Goal: Transaction & Acquisition: Purchase product/service

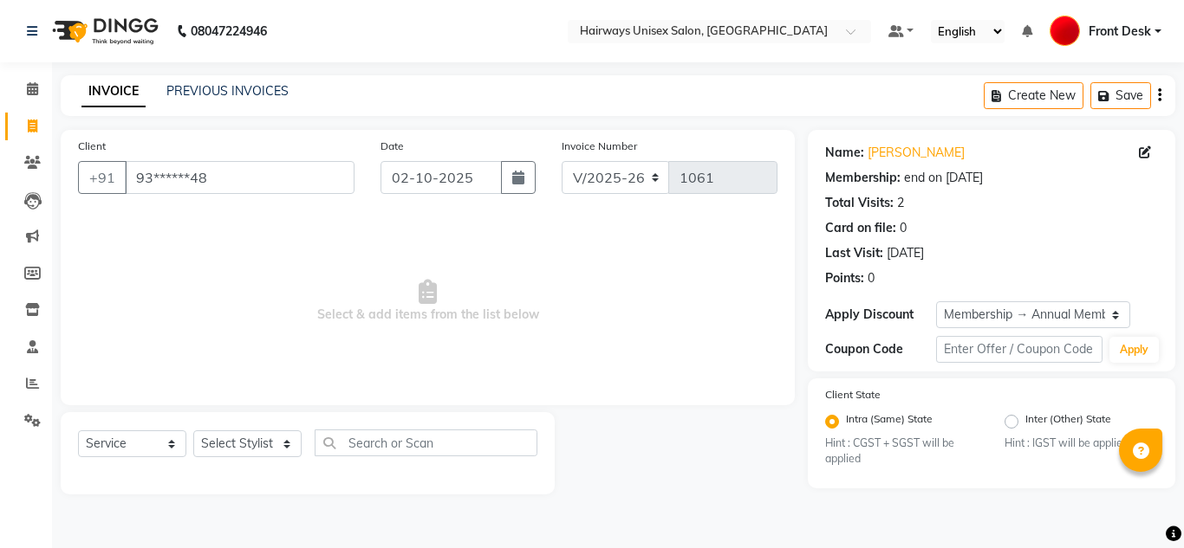
select select "786"
select select "service"
select select "1: Object"
click at [37, 81] on span at bounding box center [32, 90] width 30 height 20
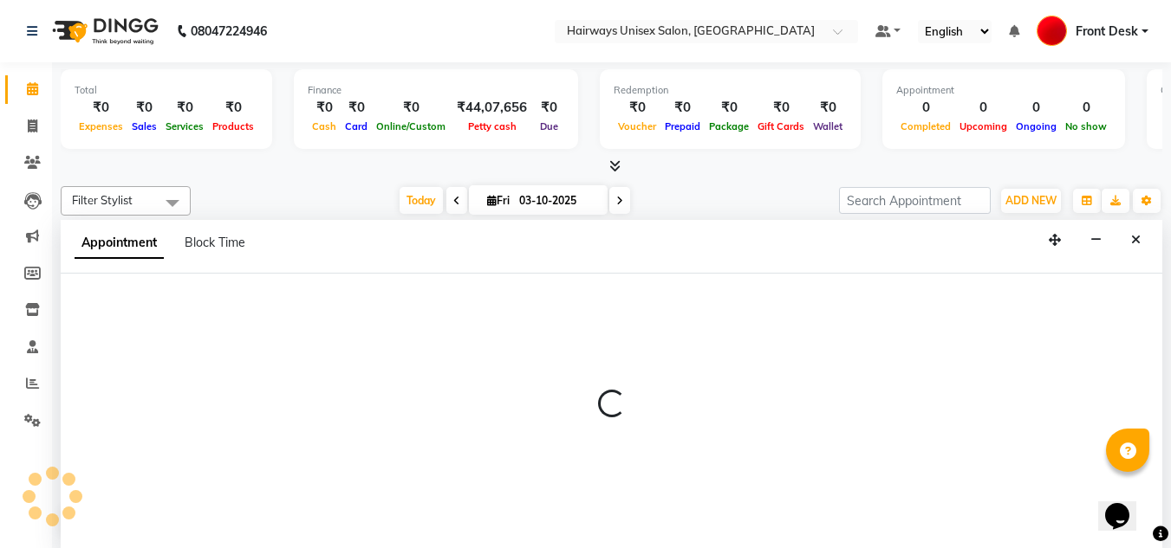
scroll to position [1, 0]
select select "13252"
select select "tentative"
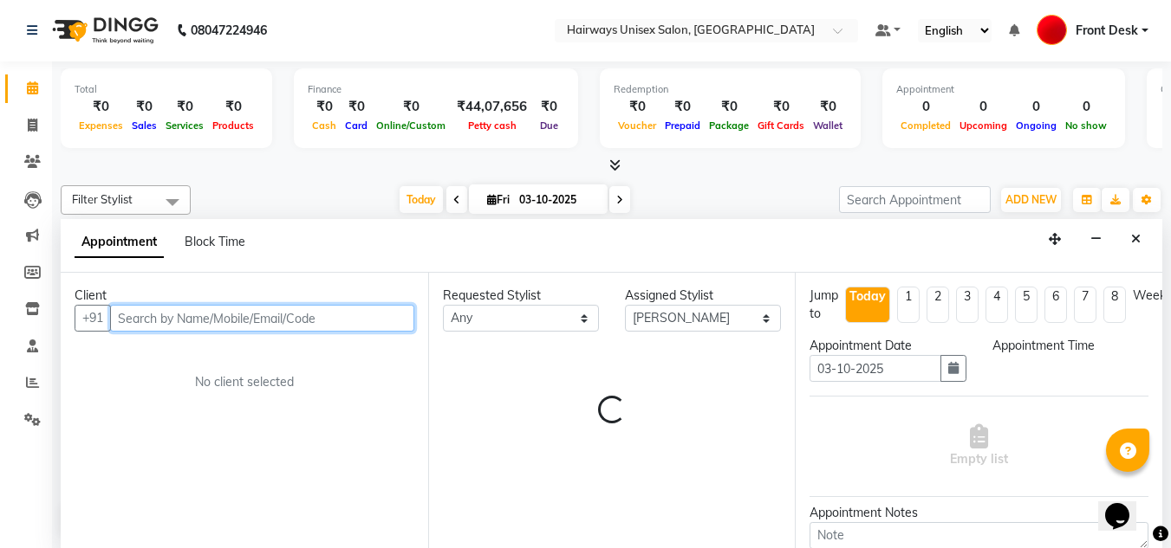
select select "690"
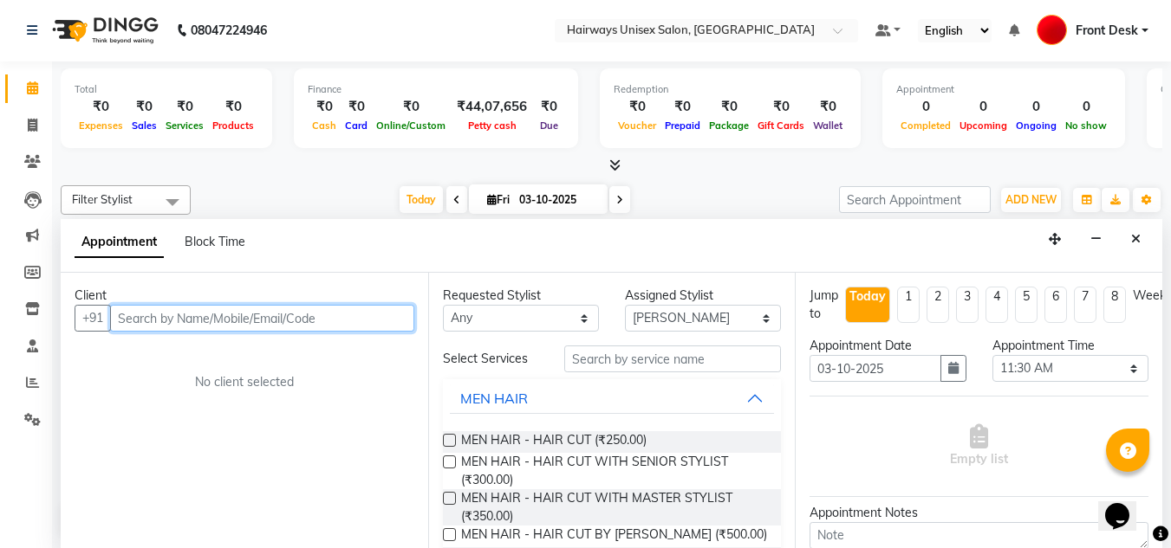
click at [129, 322] on input "text" at bounding box center [262, 318] width 304 height 27
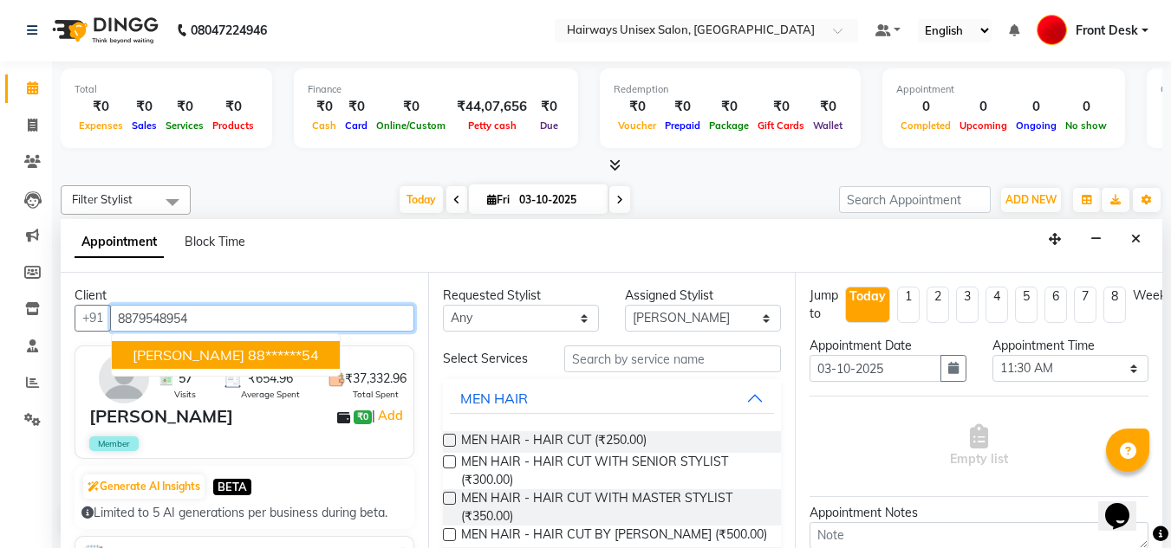
click at [169, 348] on span "DHARIK RAJAWAT" at bounding box center [189, 355] width 112 height 17
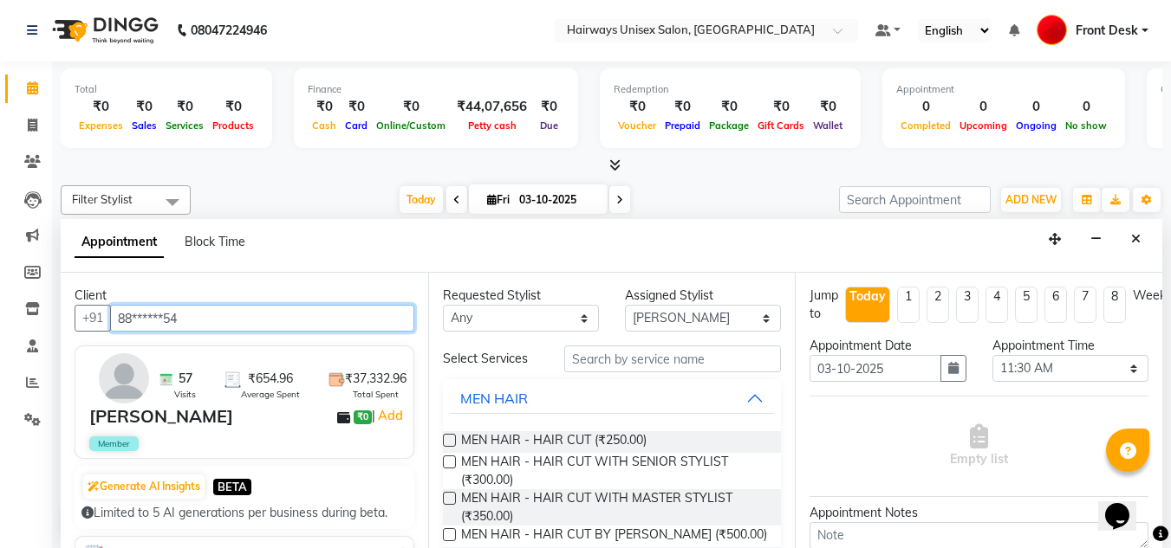
type input "88******54"
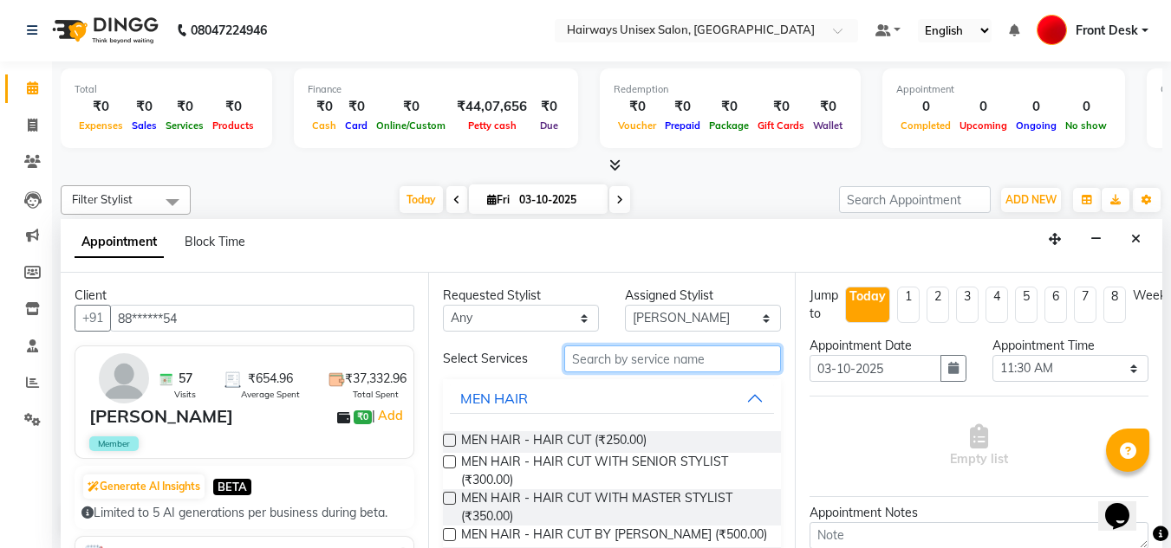
click at [661, 354] on input "text" at bounding box center [672, 359] width 217 height 27
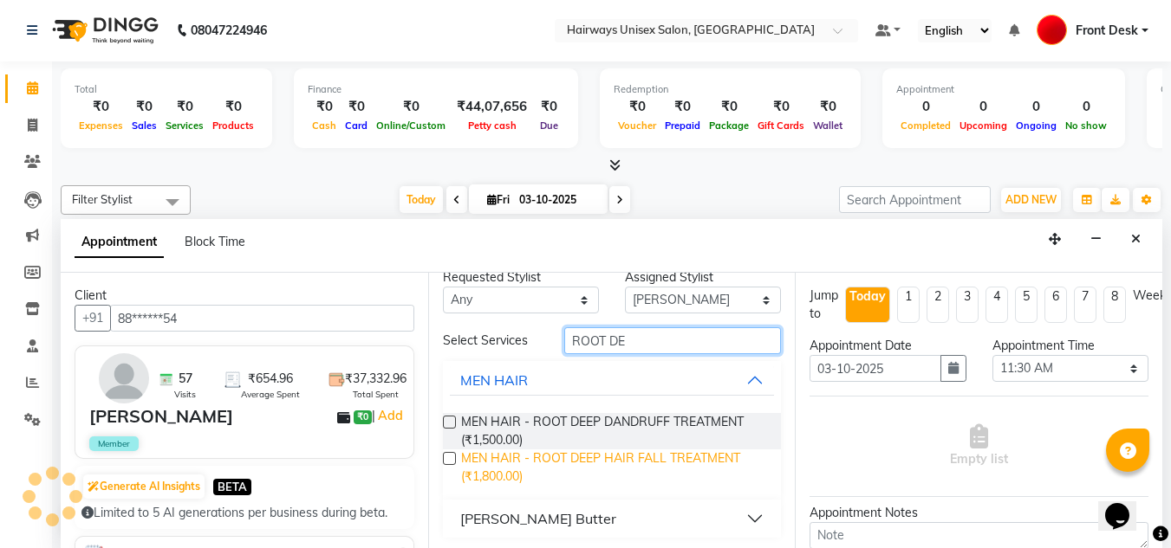
scroll to position [22, 0]
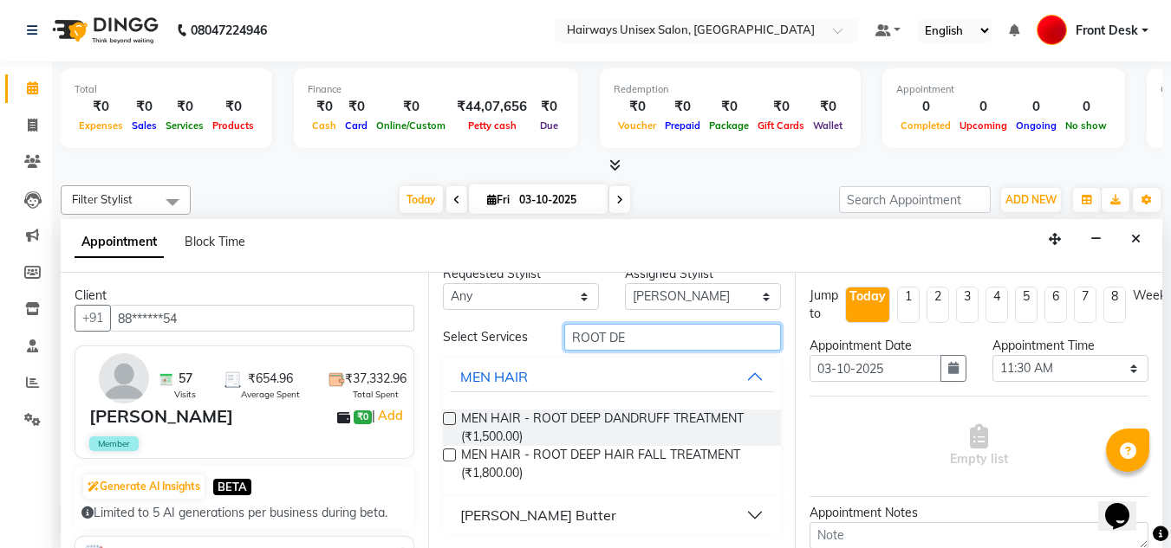
type input "ROOT DE"
click at [608, 521] on button "Shea Butter" at bounding box center [612, 515] width 325 height 31
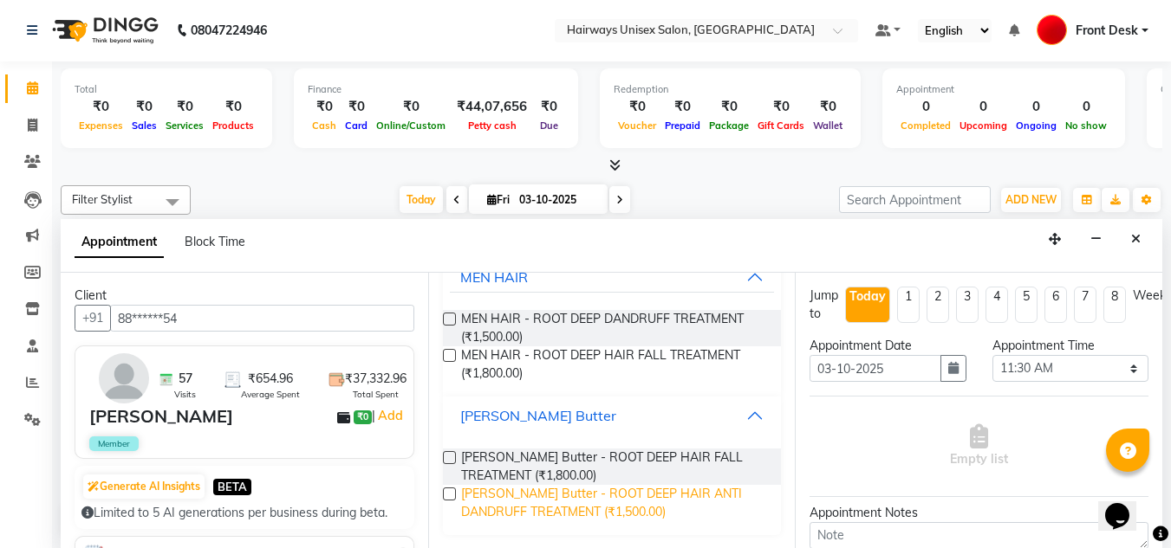
scroll to position [122, 0]
click at [444, 492] on label at bounding box center [449, 493] width 13 height 13
click at [444, 492] on input "checkbox" at bounding box center [448, 495] width 11 height 11
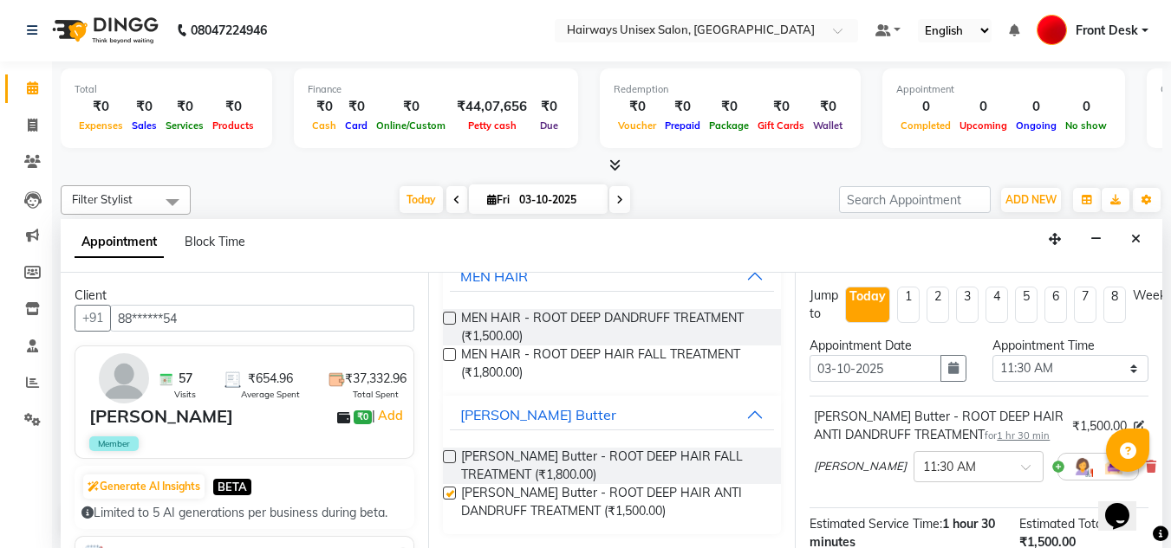
checkbox input "false"
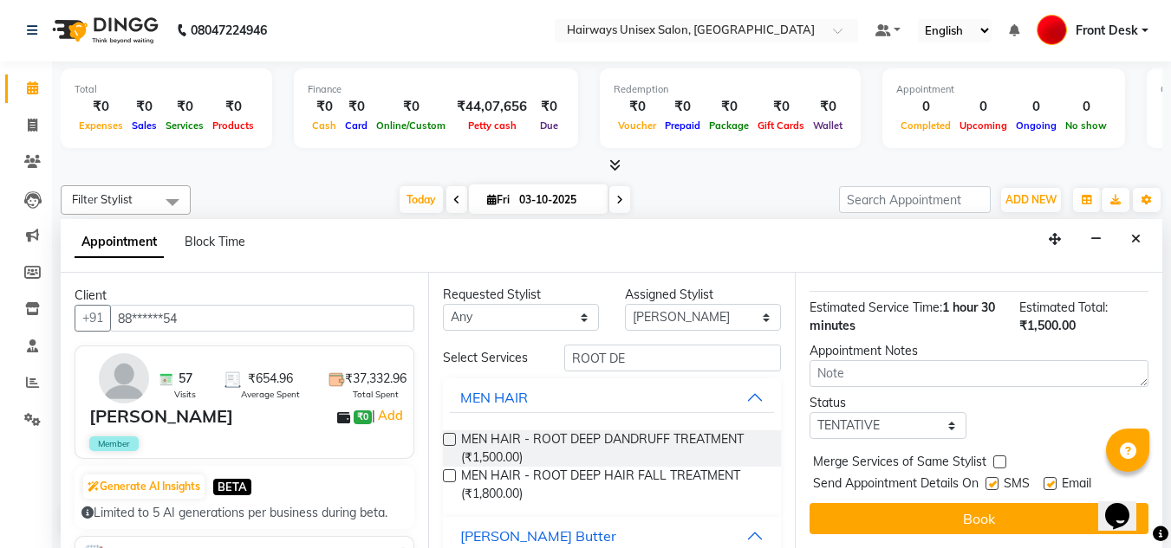
scroll to position [0, 0]
click at [613, 362] on input "ROOT DE" at bounding box center [672, 359] width 217 height 27
click at [626, 360] on input "ROOT DE" at bounding box center [672, 359] width 217 height 27
type input "R"
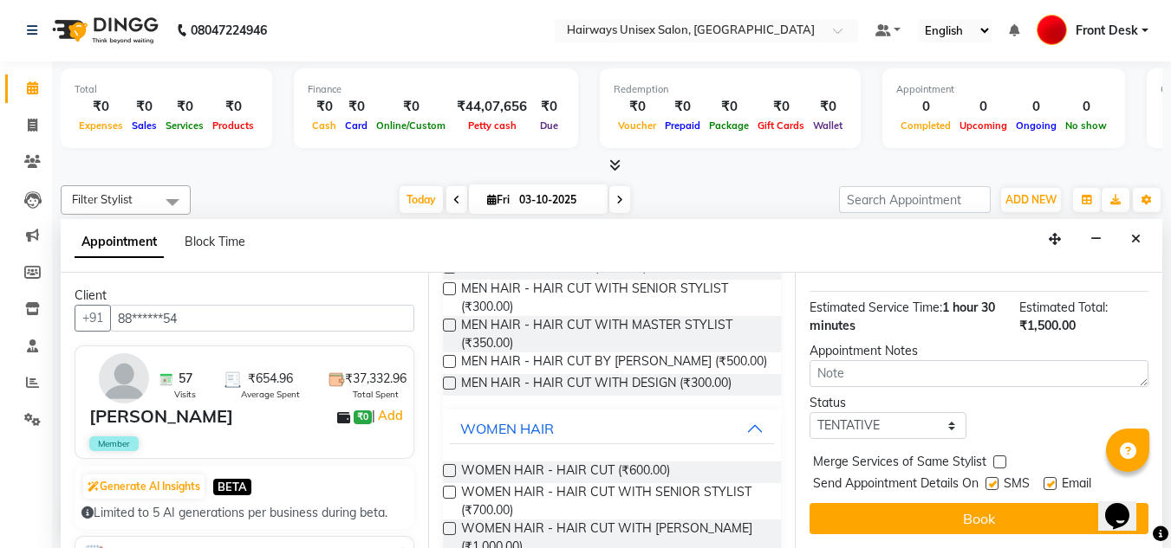
scroll to position [260, 0]
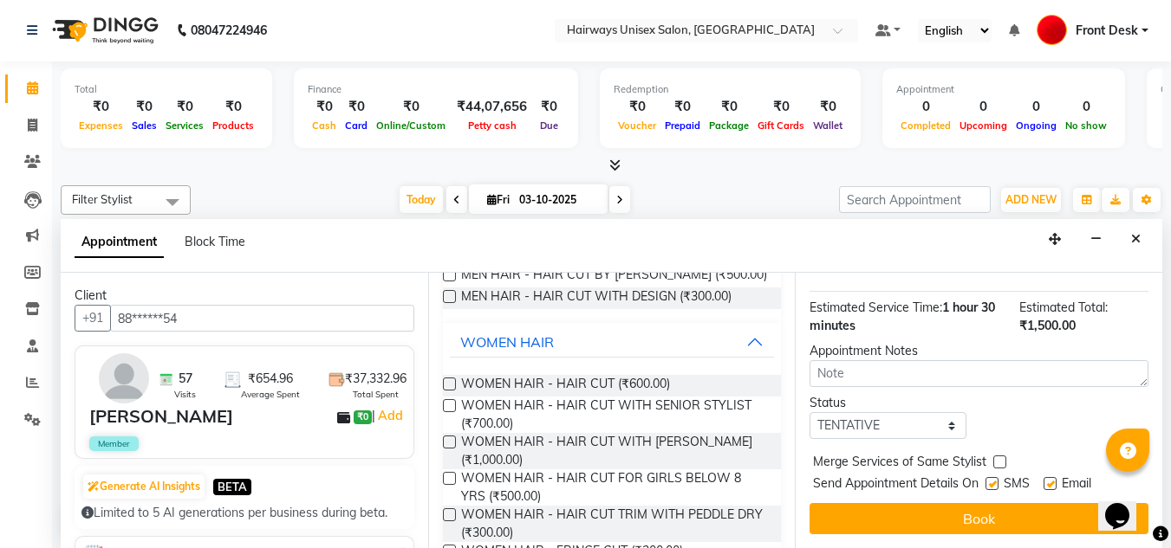
type input "HAIR CUT"
click at [446, 391] on label at bounding box center [449, 384] width 13 height 13
click at [446, 392] on input "checkbox" at bounding box center [448, 385] width 11 height 11
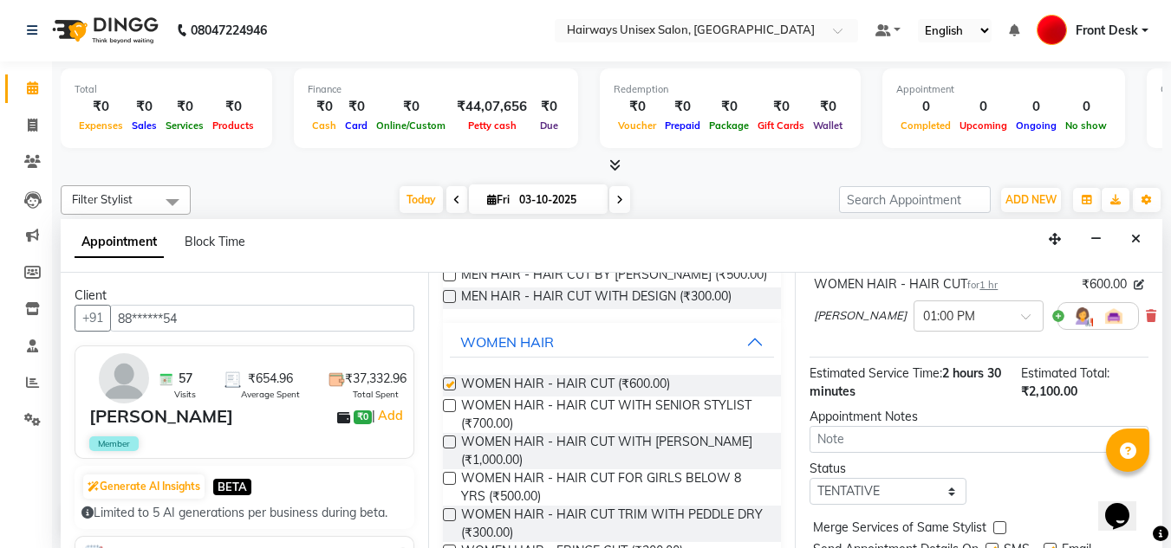
checkbox input "false"
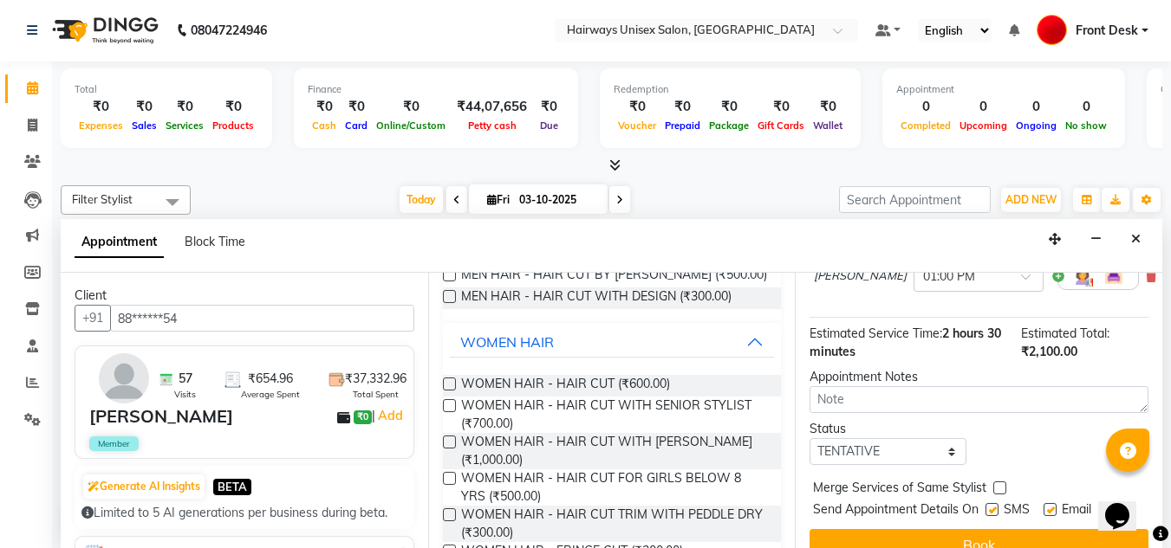
scroll to position [308, 0]
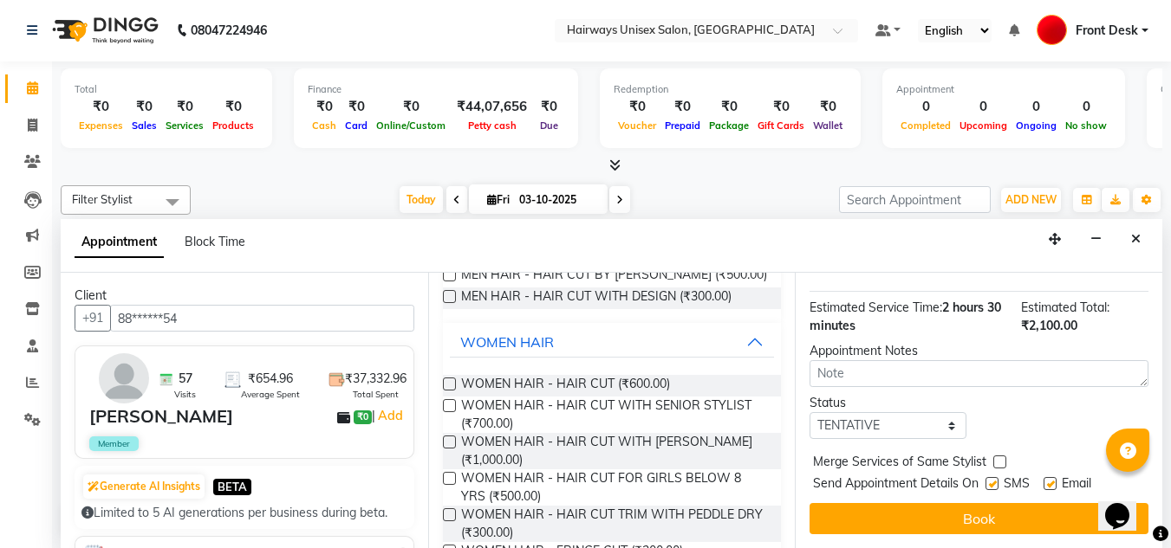
click at [993, 477] on label at bounding box center [991, 483] width 13 height 13
click at [993, 480] on input "checkbox" at bounding box center [990, 485] width 11 height 11
checkbox input "false"
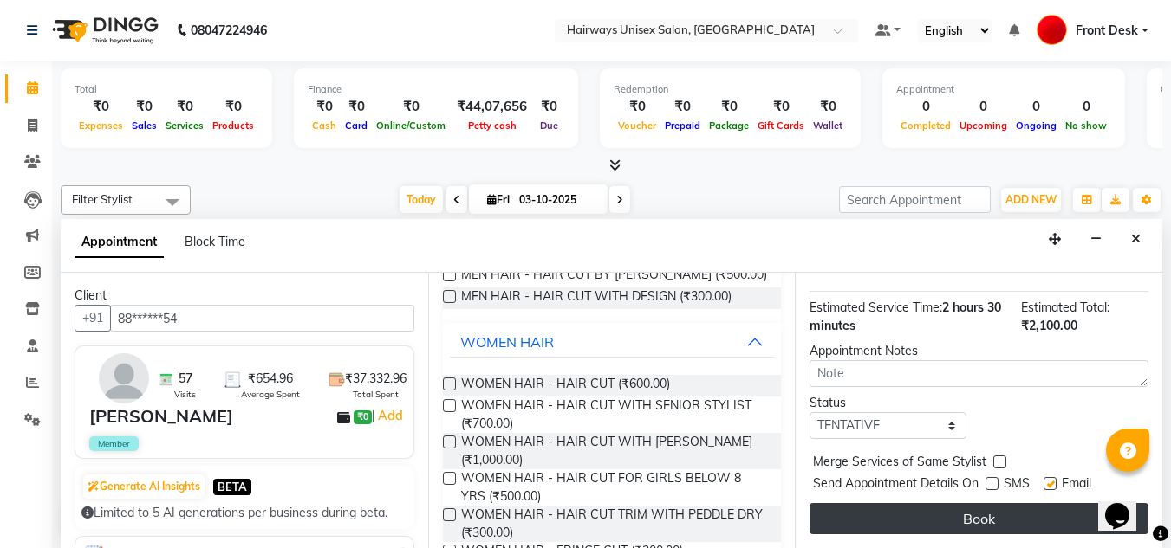
click at [995, 503] on button "Book" at bounding box center [978, 518] width 339 height 31
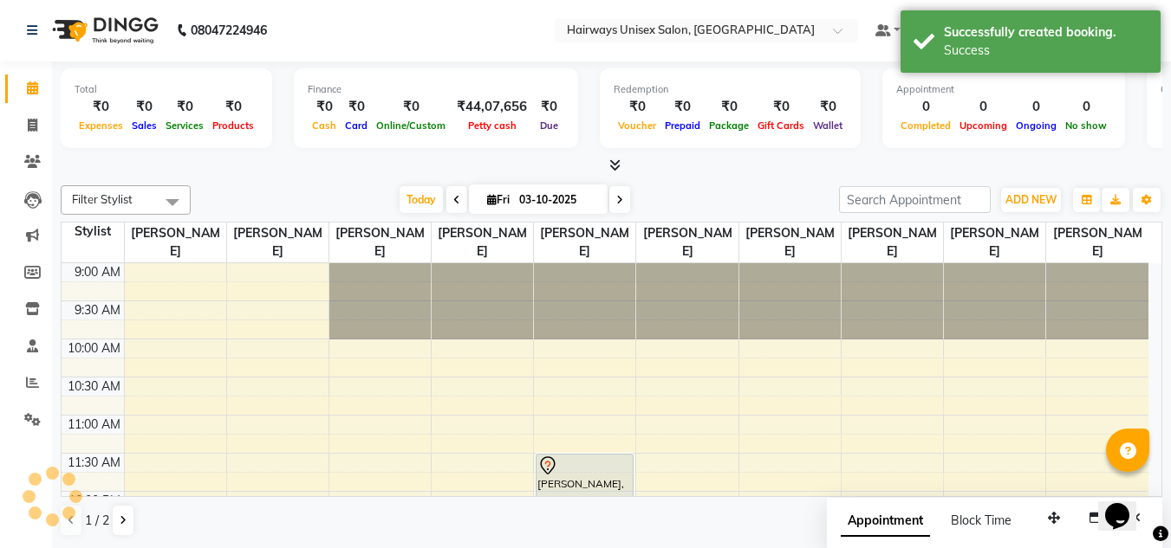
scroll to position [0, 0]
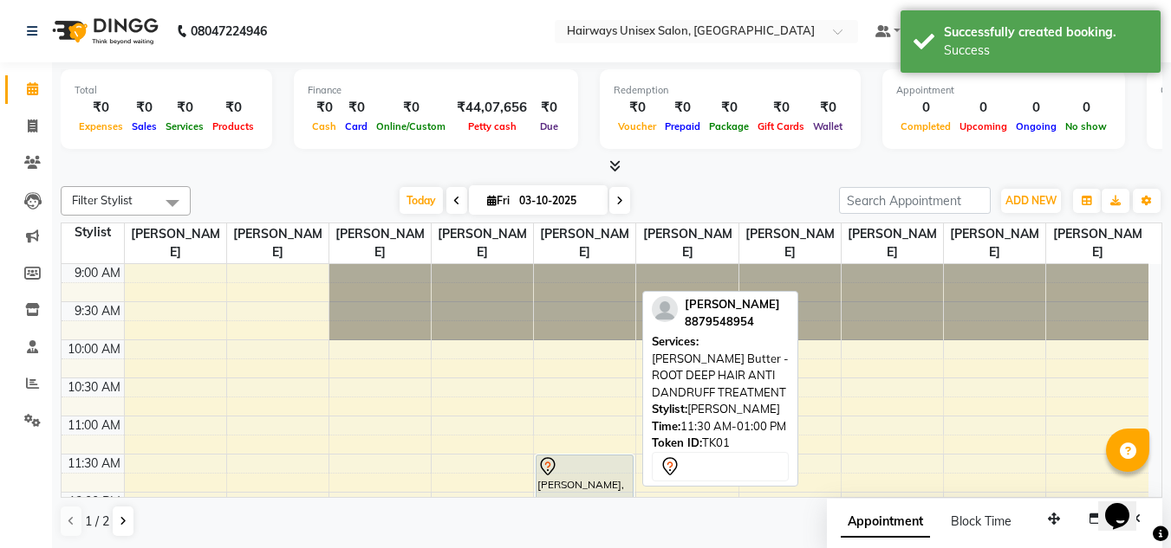
click at [602, 457] on div at bounding box center [584, 467] width 94 height 21
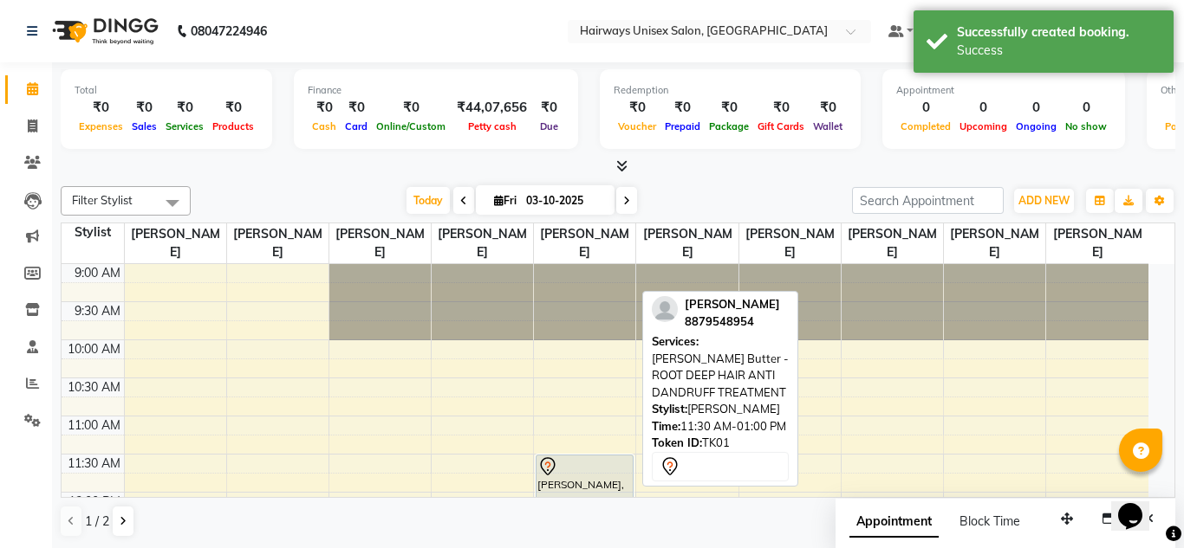
select select "7"
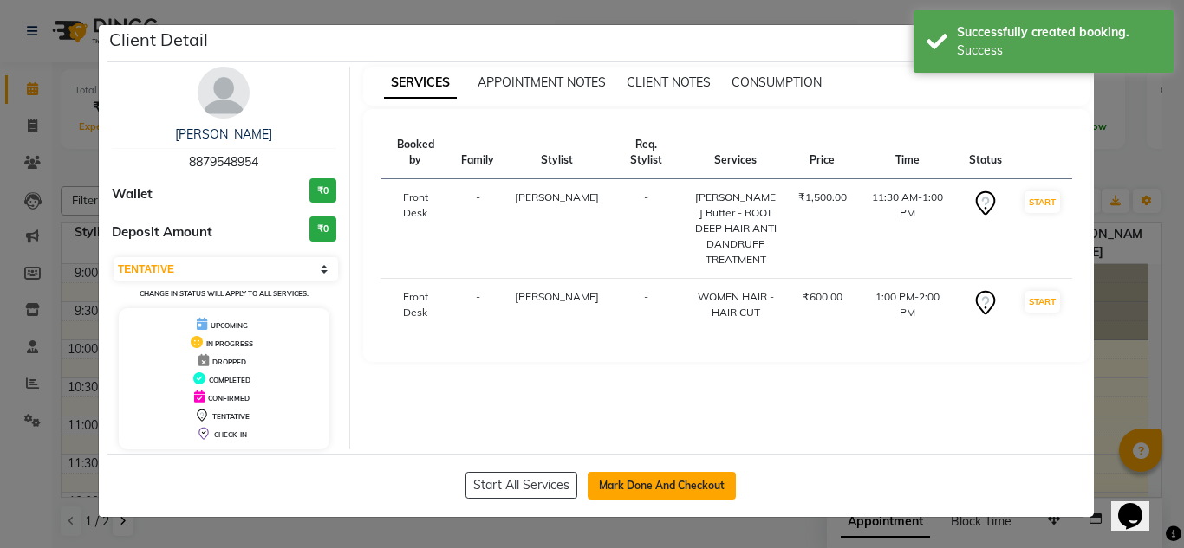
click at [670, 495] on button "Mark Done And Checkout" at bounding box center [661, 486] width 148 height 28
select select "service"
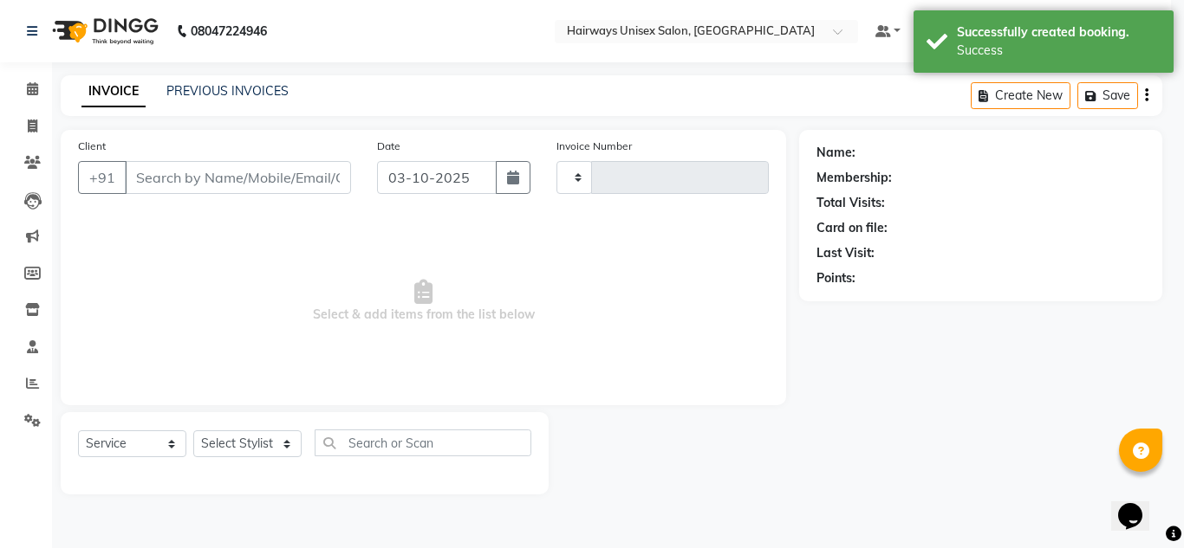
type input "1061"
select select "786"
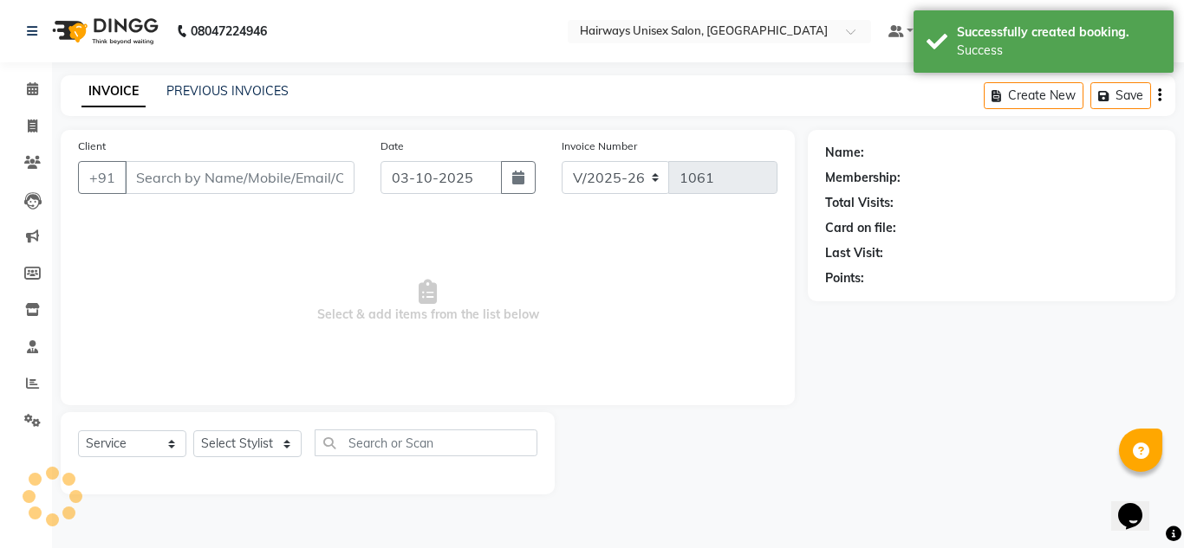
type input "88******54"
select select "13252"
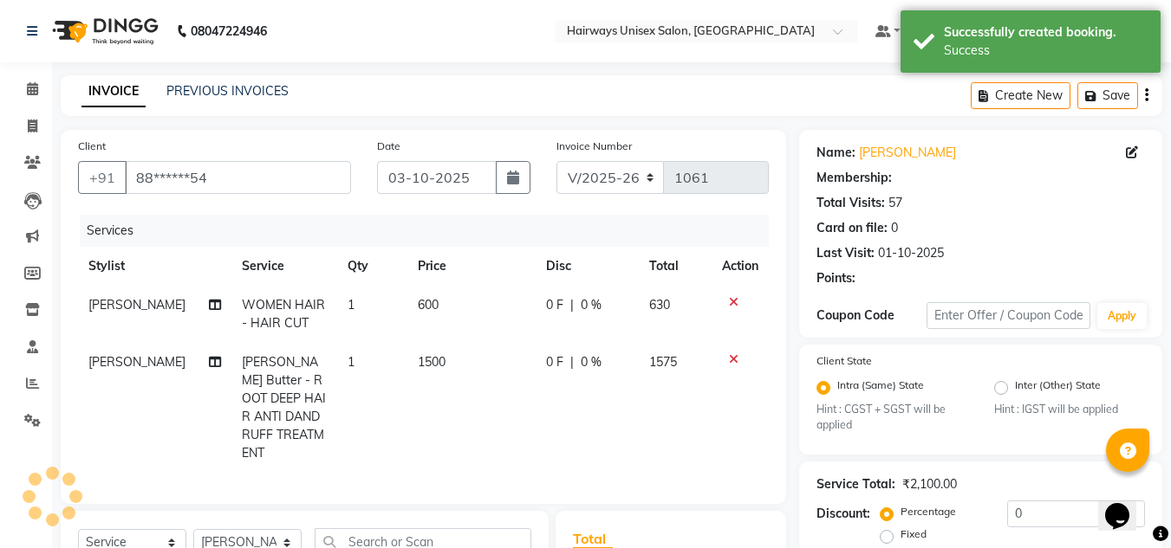
type input "20"
select select "1: Object"
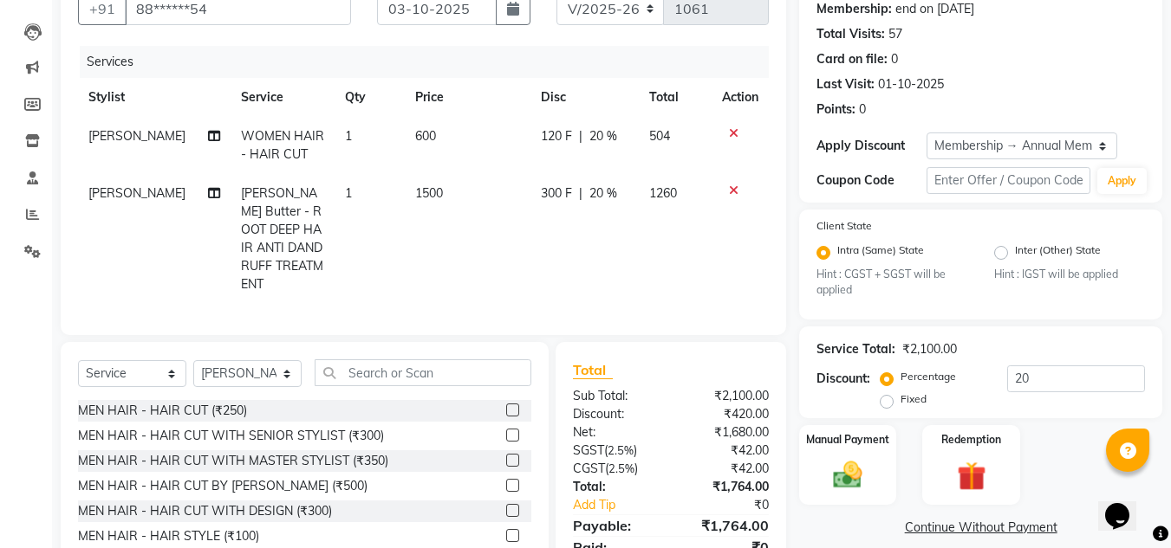
scroll to position [239, 0]
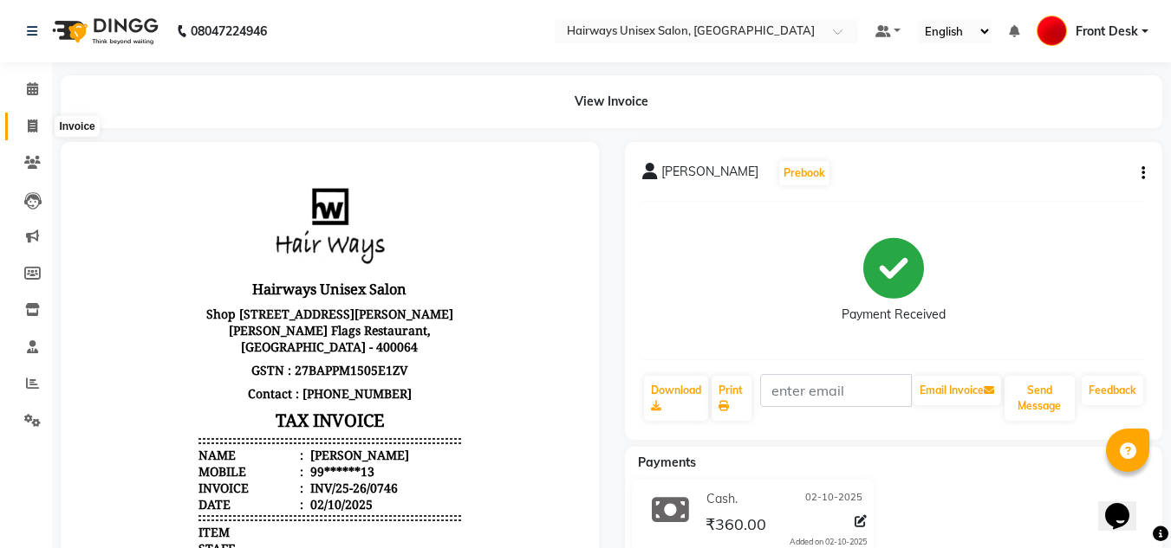
drag, startPoint x: 0, startPoint y: 0, endPoint x: 39, endPoint y: 133, distance: 138.2
click at [39, 133] on span at bounding box center [32, 127] width 30 height 20
select select "786"
select select "service"
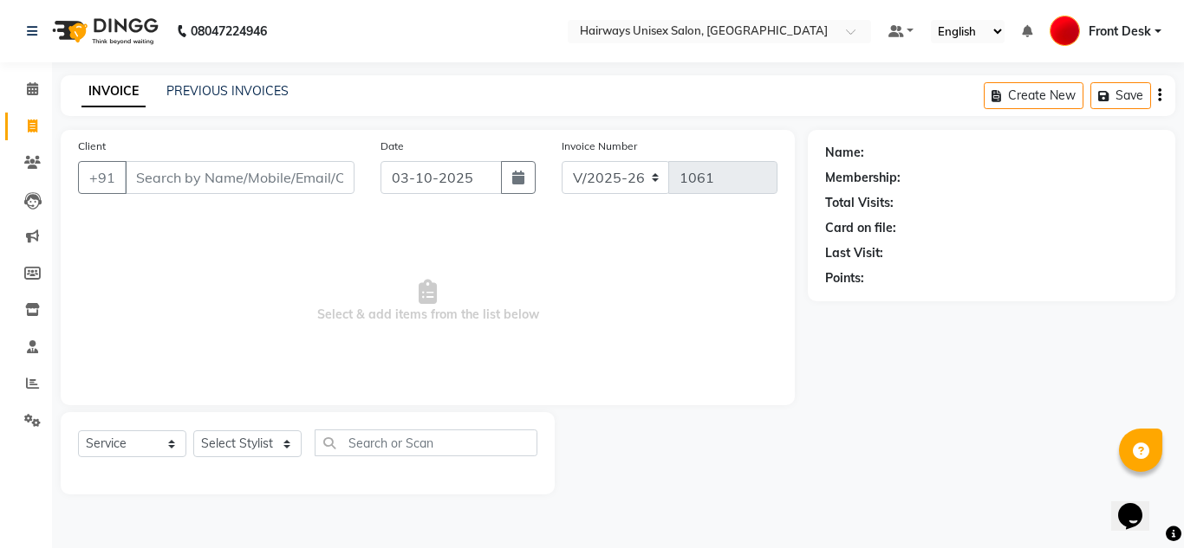
click at [258, 172] on input "Client" at bounding box center [240, 177] width 230 height 33
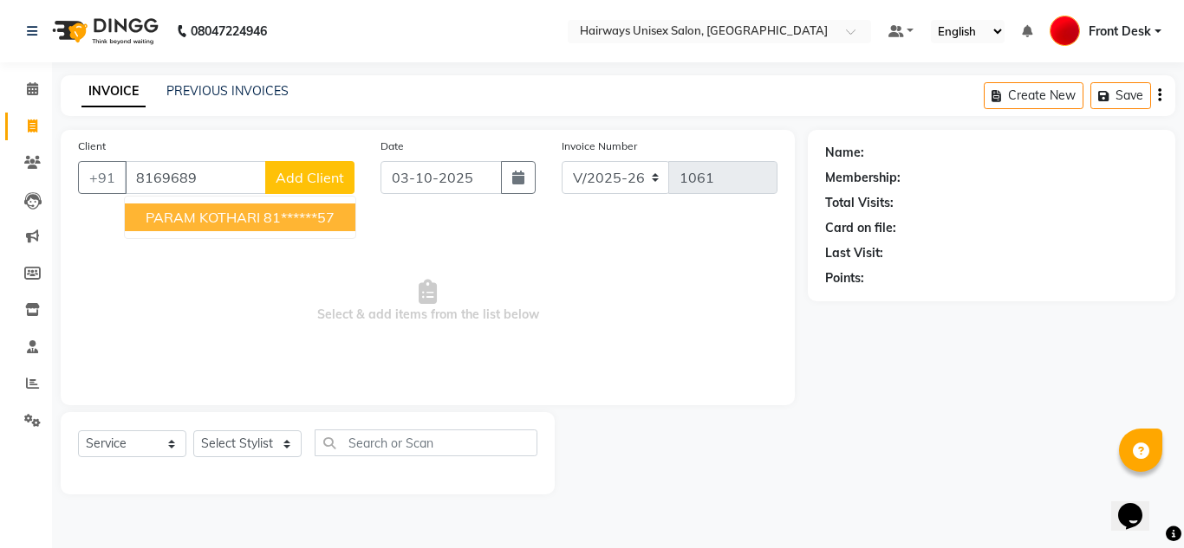
click at [256, 224] on span "PARAM KOTHARI" at bounding box center [203, 217] width 114 height 17
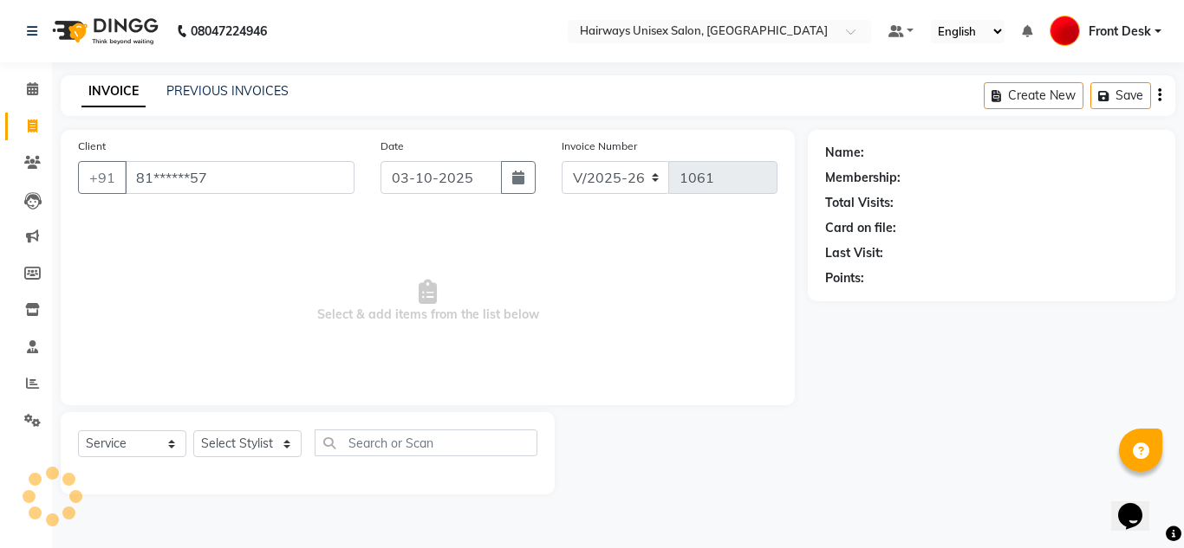
type input "81******57"
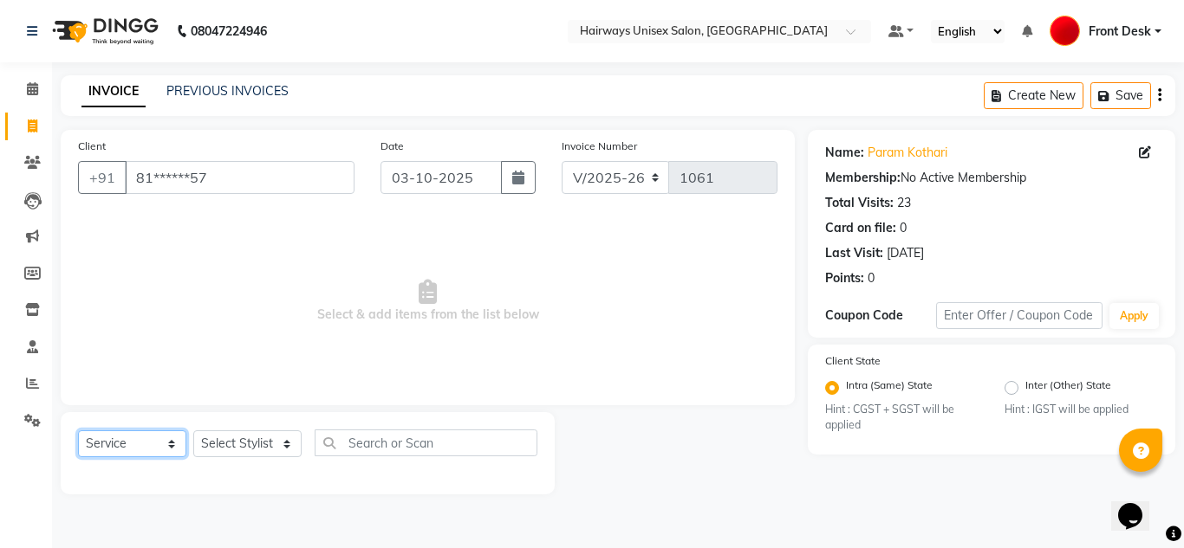
click at [127, 443] on select "Select Service Product Membership Package Voucher Prepaid Gift Card" at bounding box center [132, 444] width 108 height 27
select select "membership"
click at [78, 431] on select "Select Service Product Membership Package Voucher Prepaid Gift Card" at bounding box center [132, 444] width 108 height 27
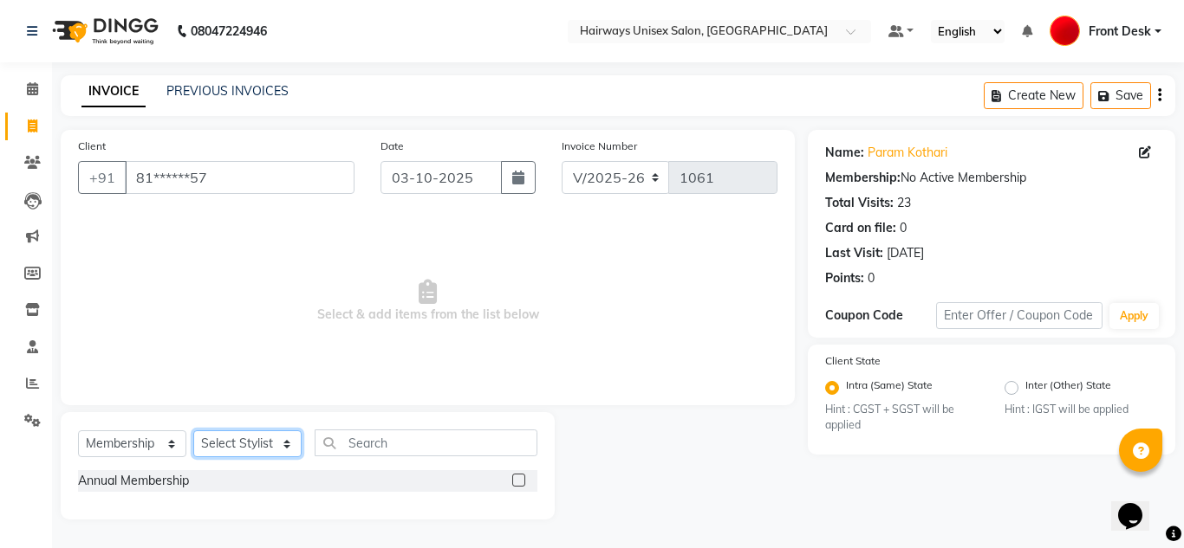
click at [263, 436] on select "Select Stylist [PERSON_NAME] ALIM [PERSON_NAME] Front Desk [PERSON_NAME] [PERSO…" at bounding box center [247, 444] width 108 height 27
select select "13183"
click at [193, 431] on select "Select Stylist [PERSON_NAME] ALIM [PERSON_NAME] Front Desk [PERSON_NAME] [PERSO…" at bounding box center [247, 444] width 108 height 27
click at [521, 483] on label at bounding box center [518, 480] width 13 height 13
click at [521, 483] on input "checkbox" at bounding box center [517, 481] width 11 height 11
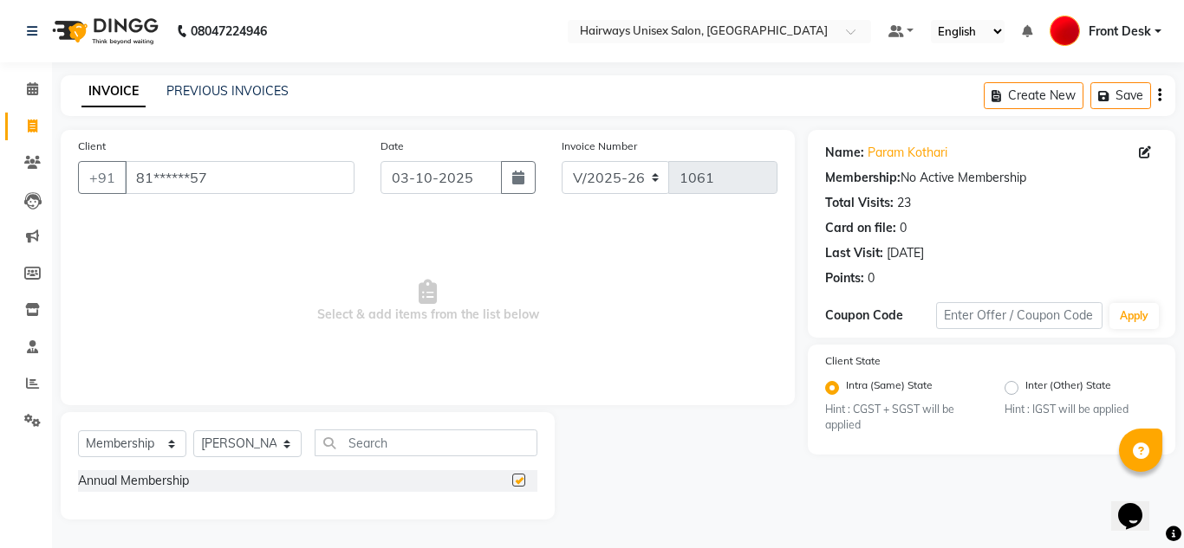
select select "select"
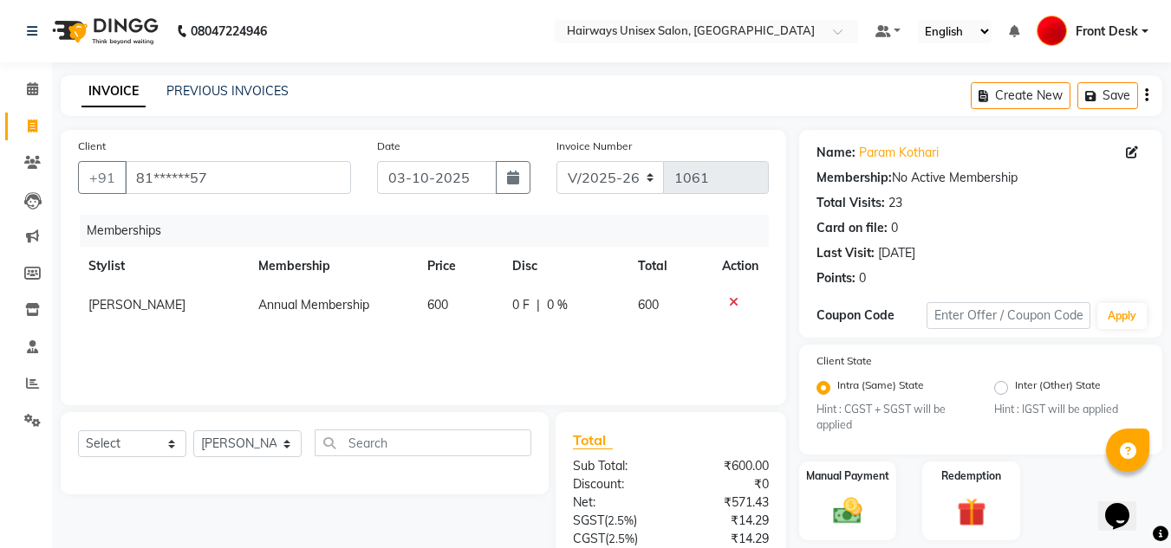
click at [1145, 95] on icon "button" at bounding box center [1146, 95] width 3 height 1
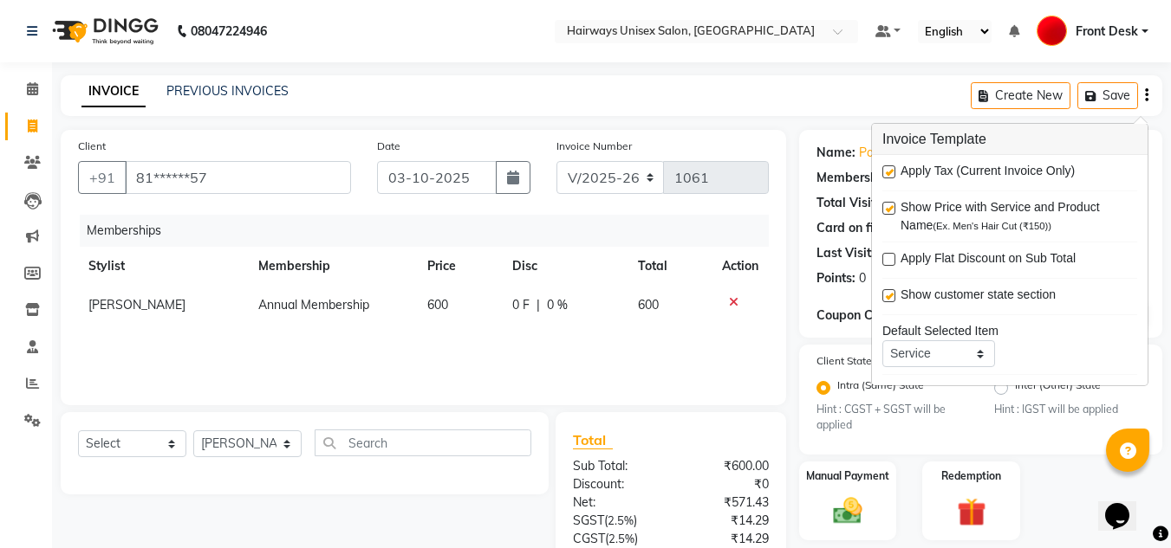
click at [893, 174] on label at bounding box center [888, 171] width 13 height 13
click at [893, 174] on input "checkbox" at bounding box center [887, 172] width 11 height 11
checkbox input "false"
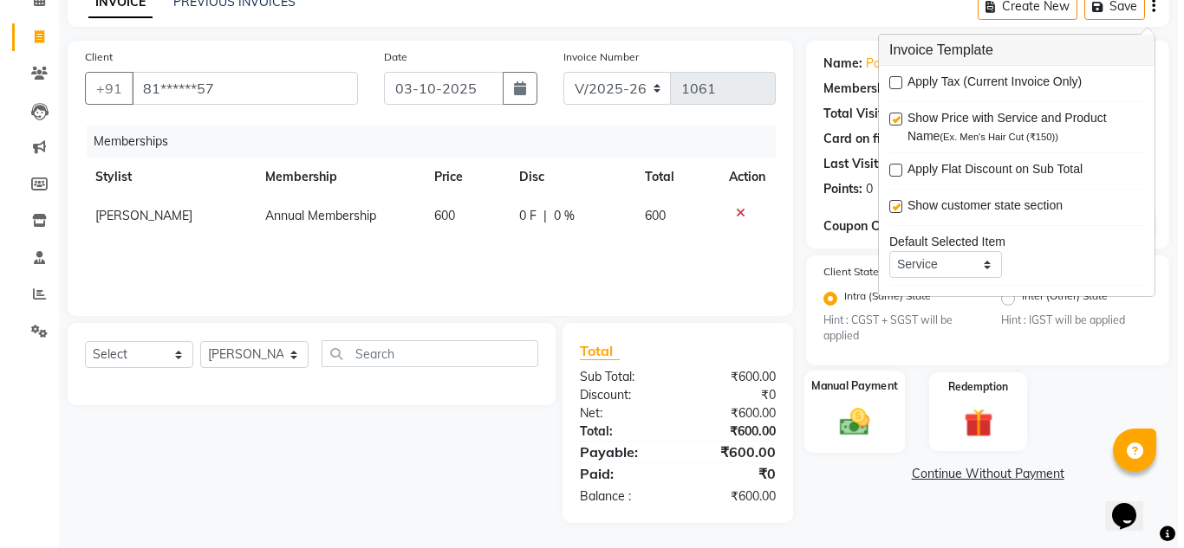
scroll to position [90, 0]
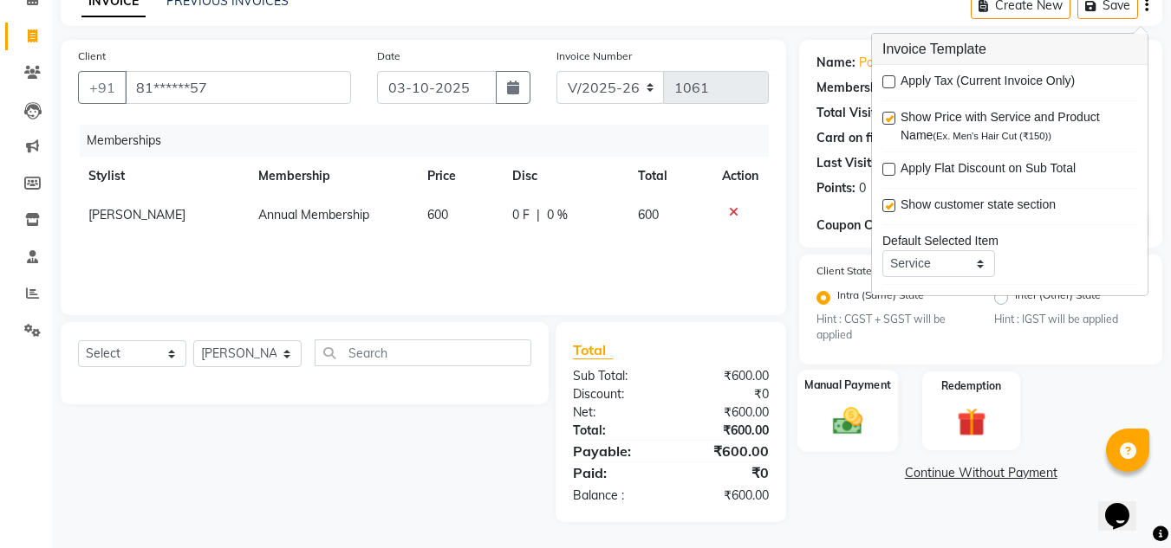
click at [840, 427] on img at bounding box center [847, 421] width 49 height 35
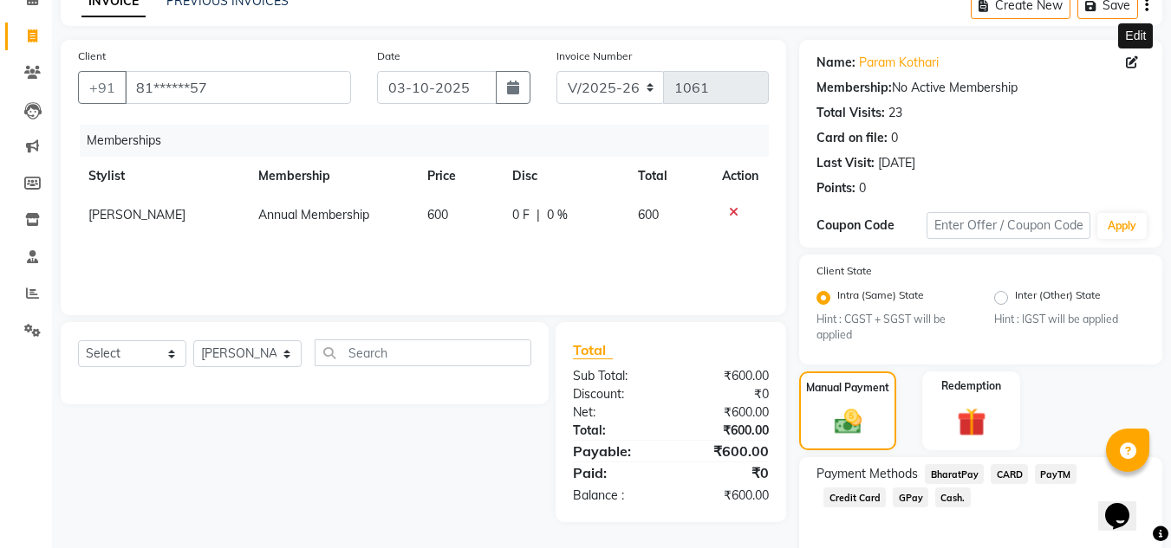
click at [1132, 68] on icon at bounding box center [1131, 62] width 12 height 12
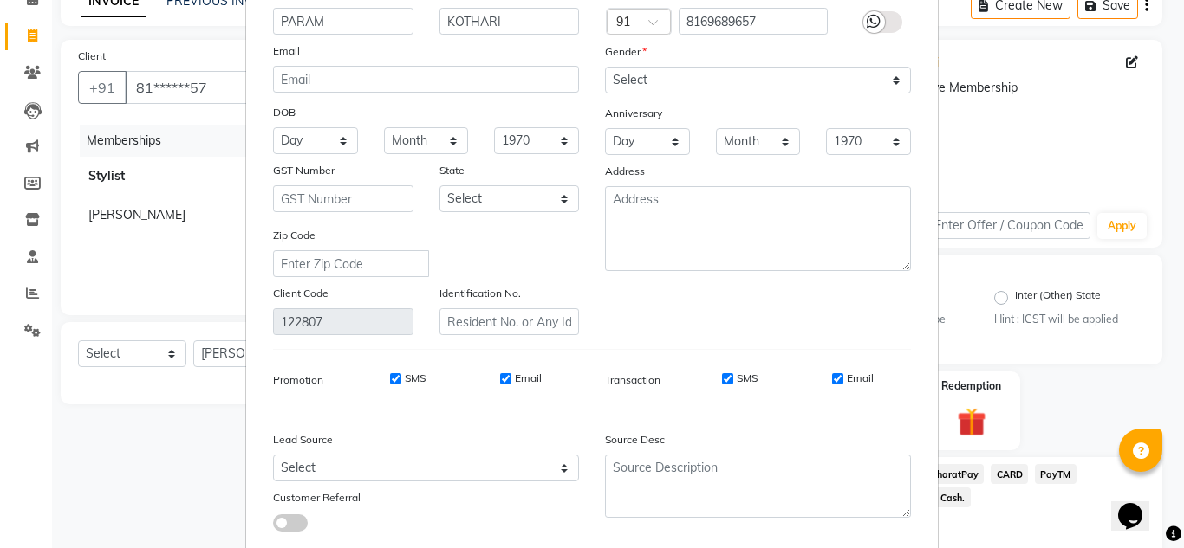
scroll to position [220, 0]
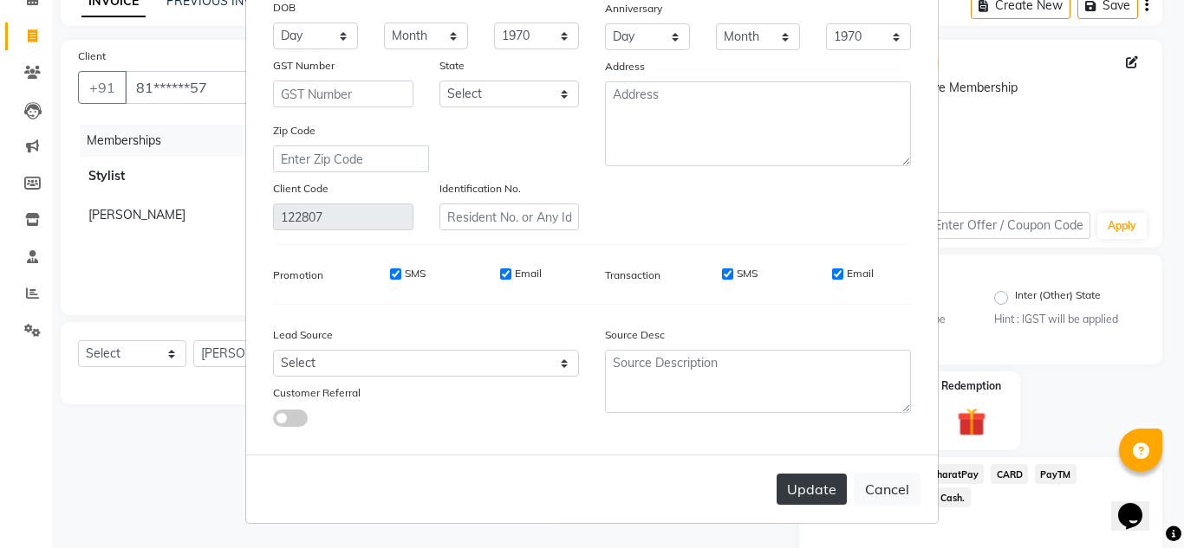
click at [801, 493] on button "Update" at bounding box center [811, 489] width 70 height 31
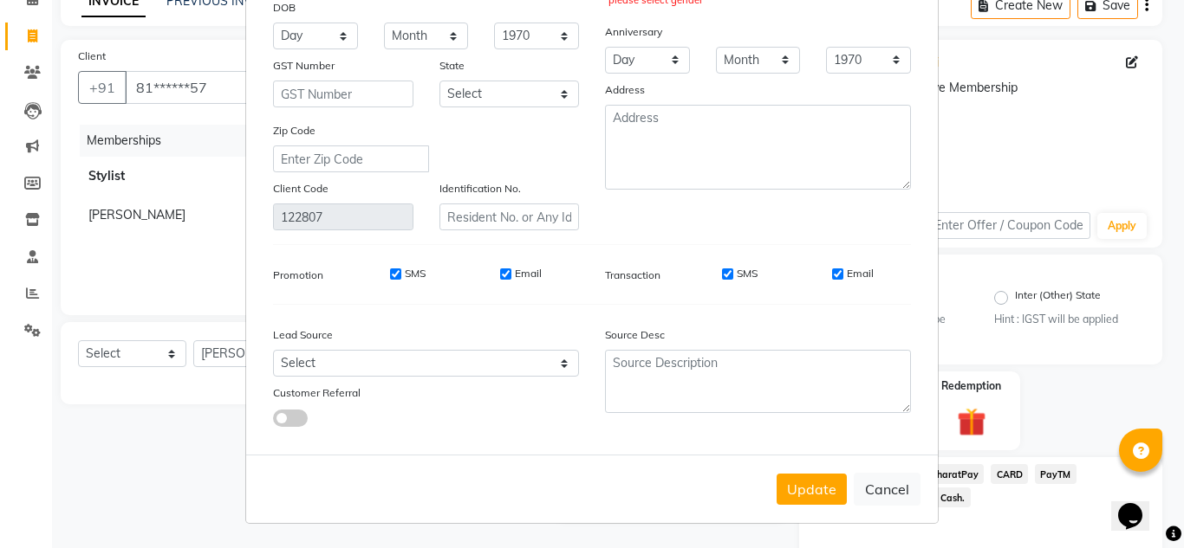
scroll to position [0, 0]
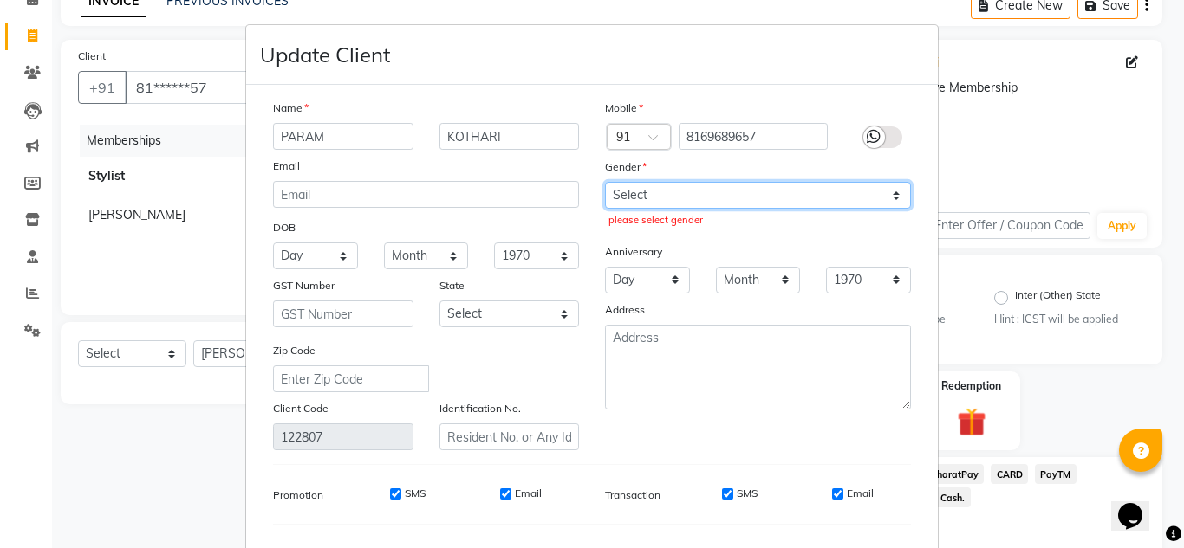
click at [629, 189] on select "Select [DEMOGRAPHIC_DATA] [DEMOGRAPHIC_DATA] Other Prefer Not To Say" at bounding box center [758, 195] width 306 height 27
select select "[DEMOGRAPHIC_DATA]"
click at [605, 182] on select "Select [DEMOGRAPHIC_DATA] [DEMOGRAPHIC_DATA] Other Prefer Not To Say" at bounding box center [758, 195] width 306 height 27
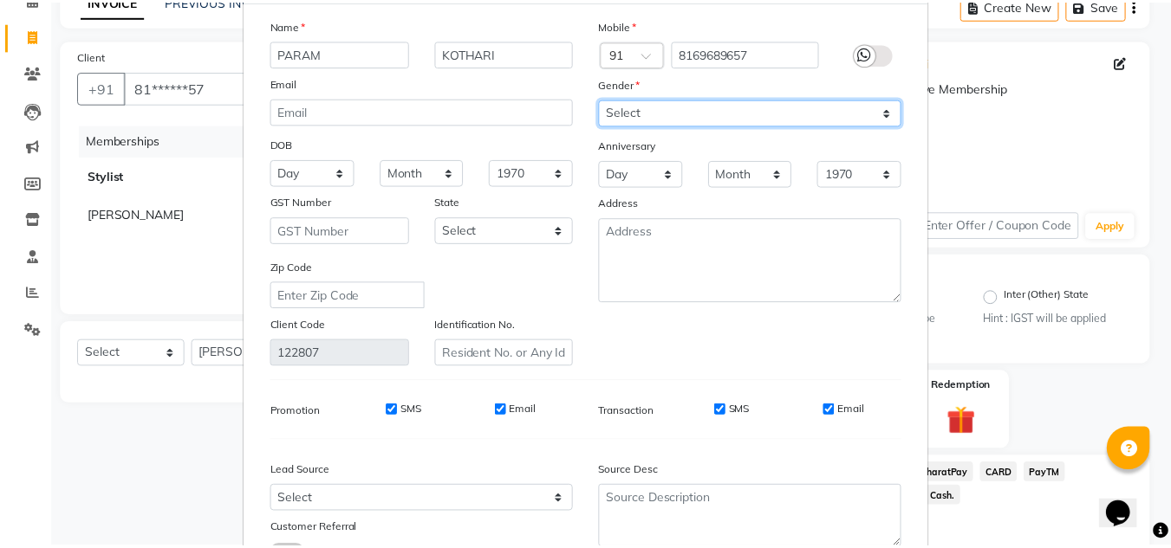
scroll to position [220, 0]
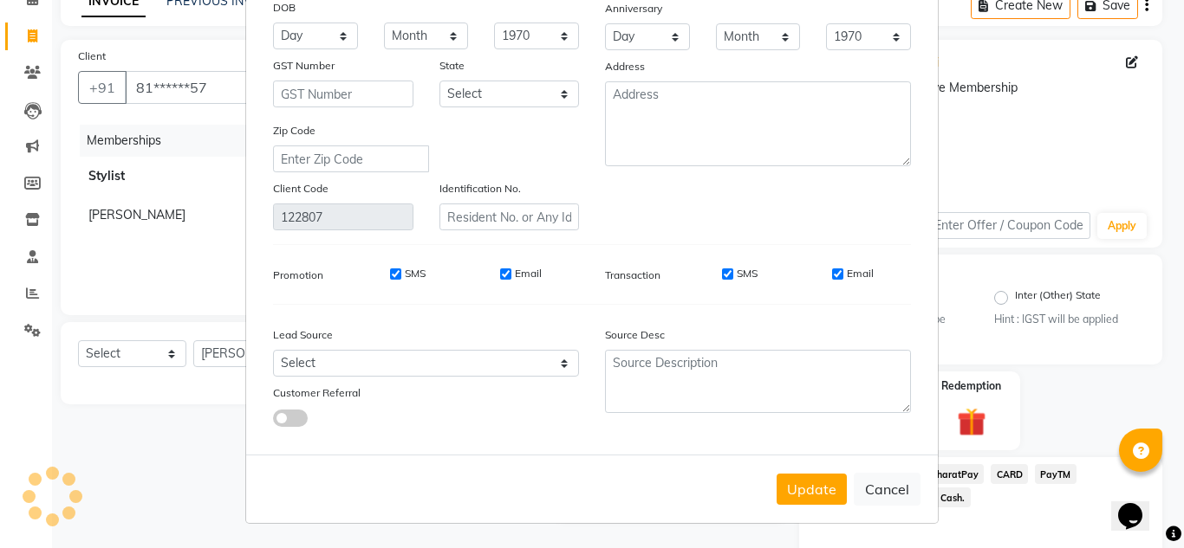
click at [805, 511] on div "Update Cancel" at bounding box center [591, 489] width 691 height 68
click at [808, 490] on button "Update" at bounding box center [811, 489] width 70 height 31
select select
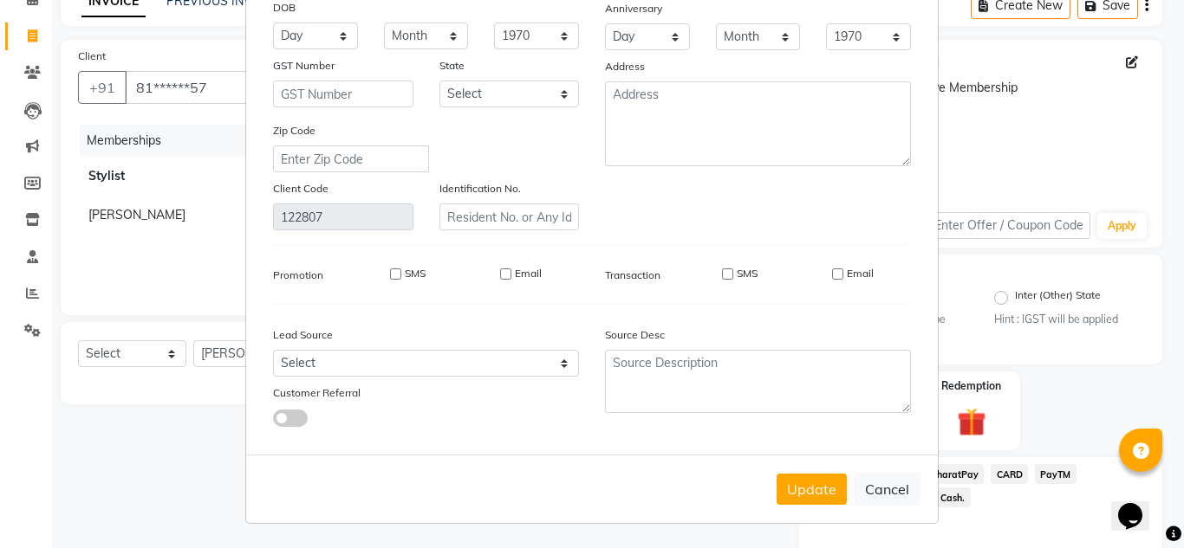
select select
checkbox input "false"
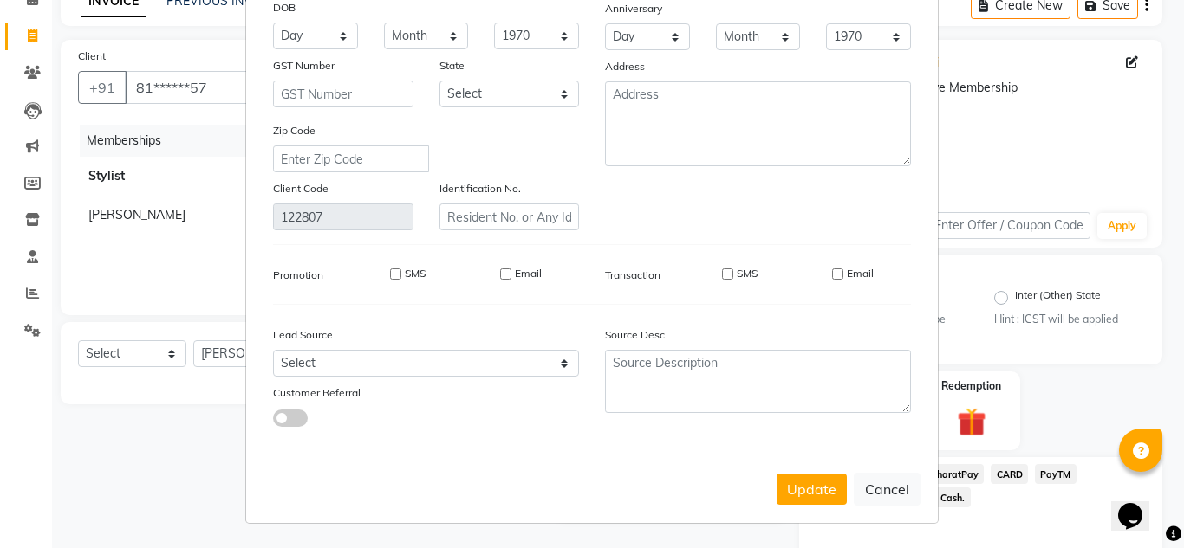
checkbox input "false"
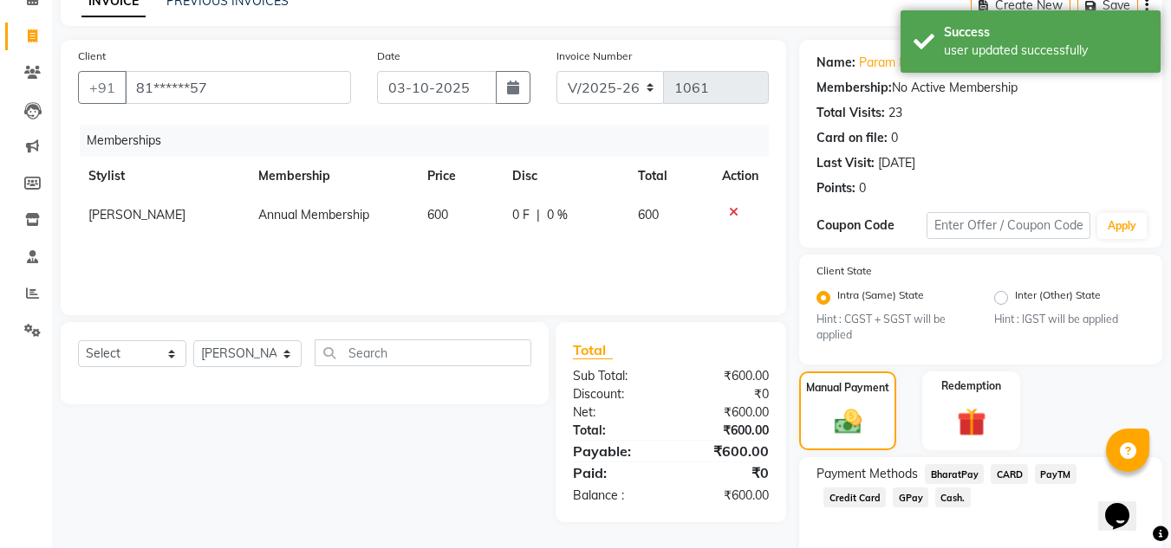
click at [935, 500] on span "Cash." at bounding box center [953, 498] width 36 height 20
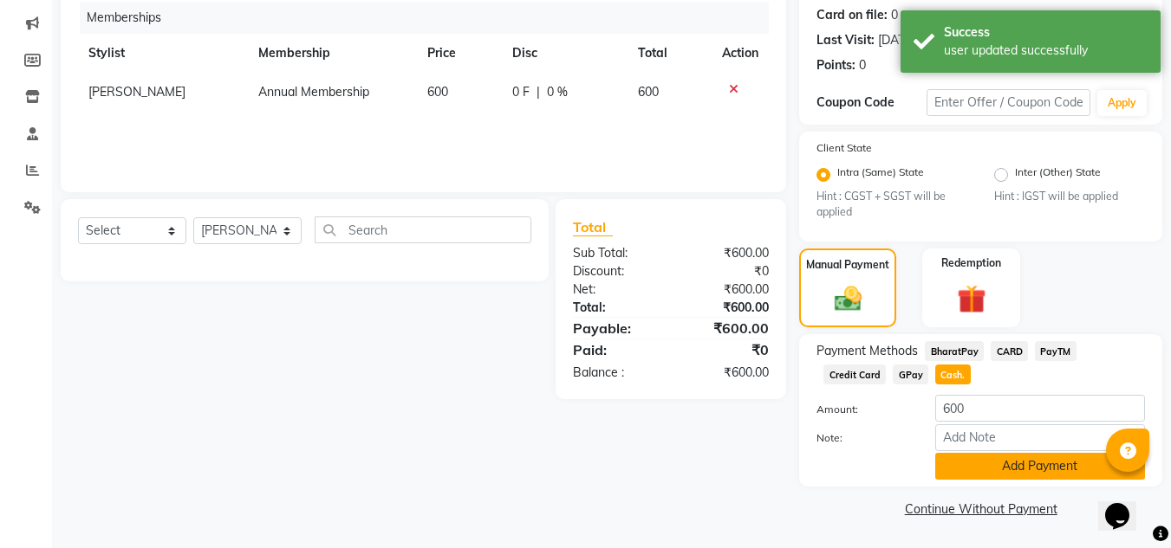
click at [1021, 470] on button "Add Payment" at bounding box center [1040, 466] width 210 height 27
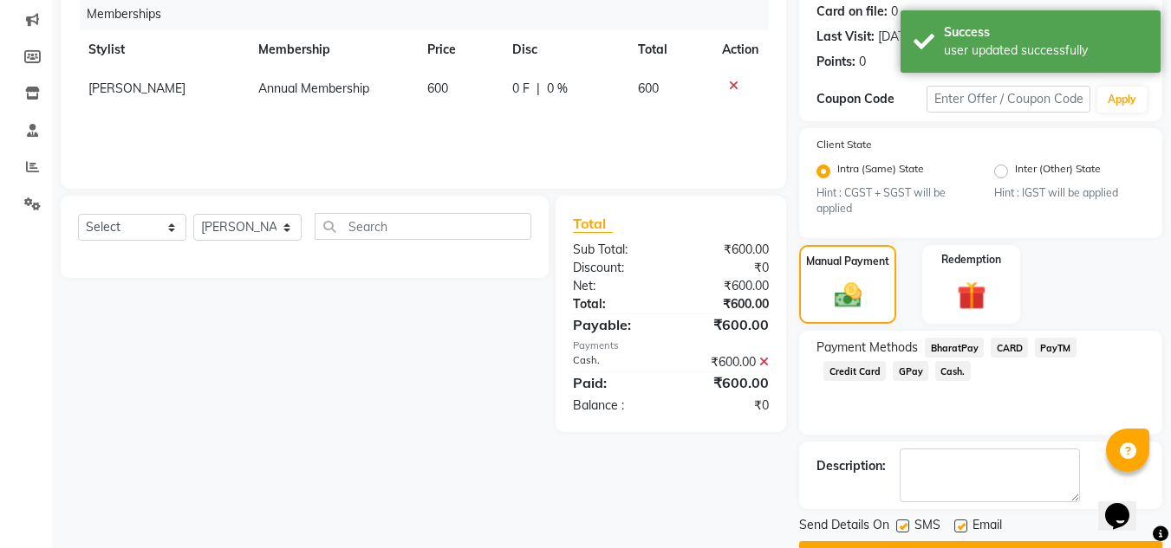
scroll to position [263, 0]
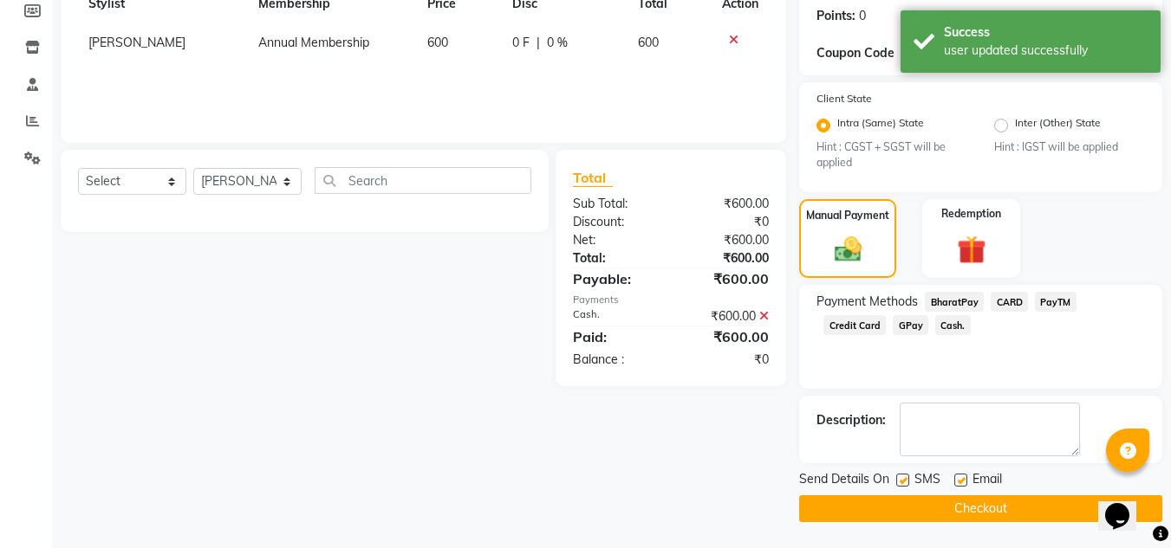
click at [1008, 513] on button "Checkout" at bounding box center [980, 509] width 363 height 27
